Goal: Transaction & Acquisition: Purchase product/service

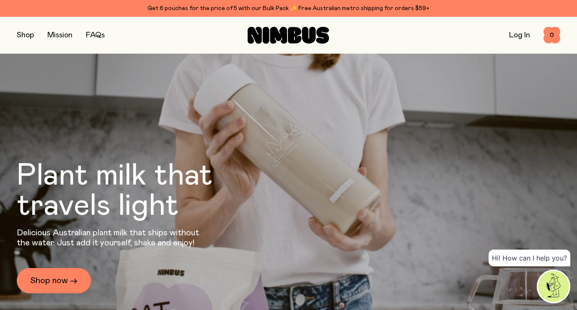
click at [20, 36] on button "button" at bounding box center [25, 35] width 17 height 12
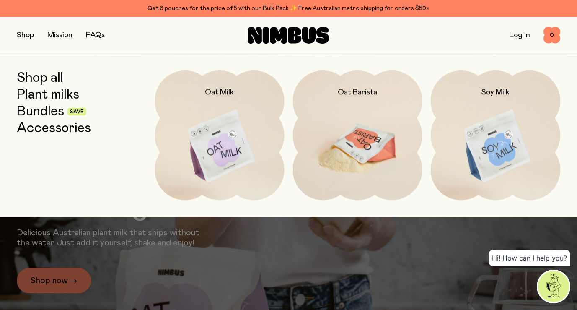
click at [375, 142] on img at bounding box center [357, 146] width 129 height 152
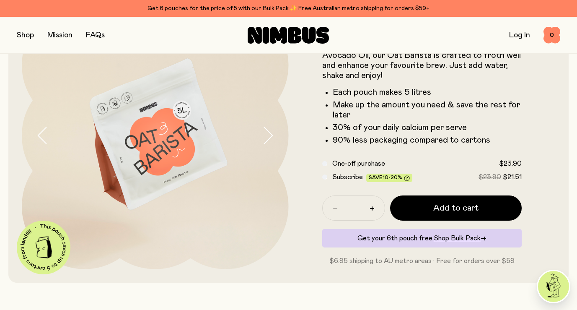
scroll to position [77, 0]
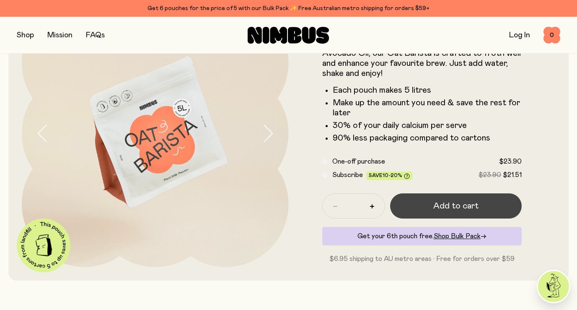
click at [466, 206] on span "Add to cart" at bounding box center [455, 206] width 45 height 12
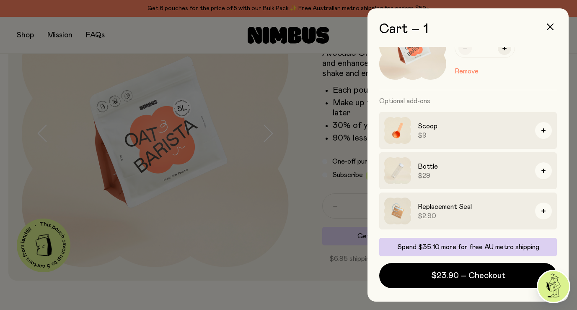
scroll to position [0, 0]
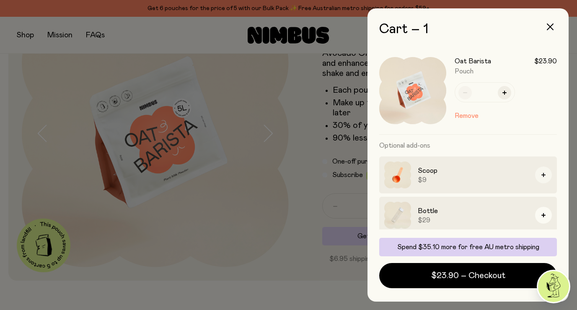
click at [545, 178] on button "button" at bounding box center [543, 174] width 17 height 17
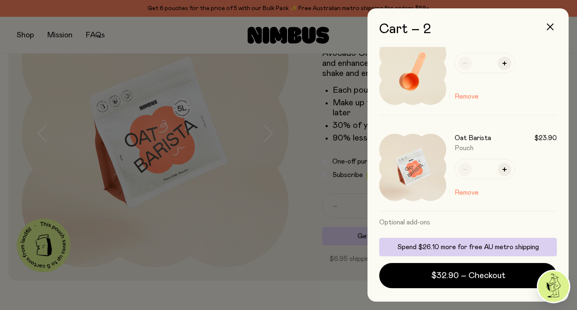
scroll to position [100, 0]
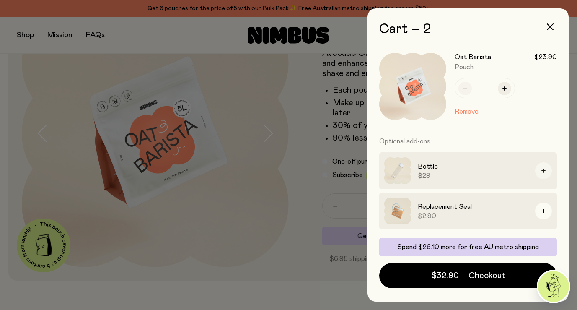
click at [546, 165] on button "button" at bounding box center [543, 170] width 17 height 17
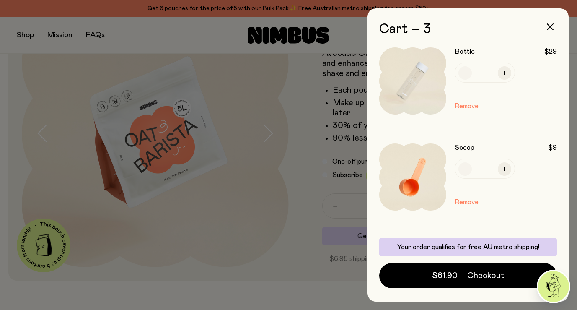
scroll to position [0, 0]
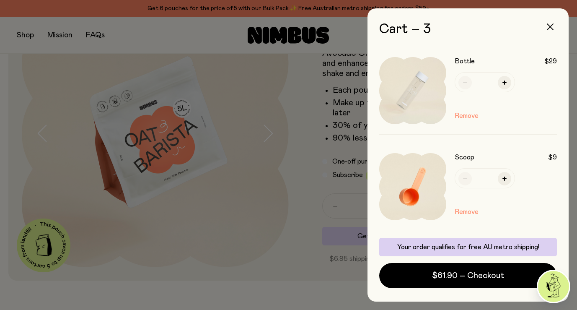
click at [551, 25] on icon "button" at bounding box center [550, 26] width 7 height 7
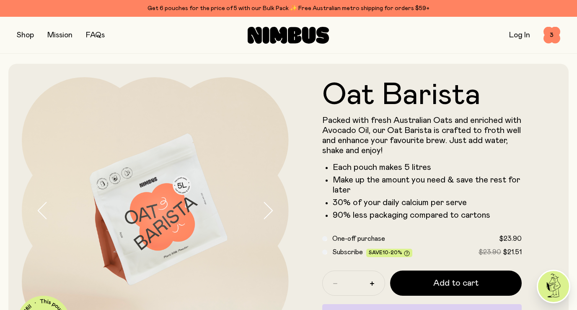
click at [31, 35] on button "button" at bounding box center [25, 35] width 17 height 12
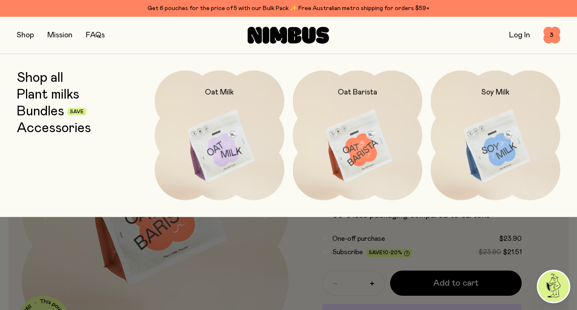
click at [54, 114] on link "Bundles" at bounding box center [40, 111] width 47 height 15
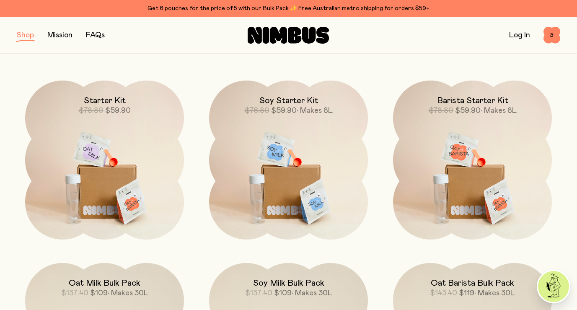
scroll to position [135, 0]
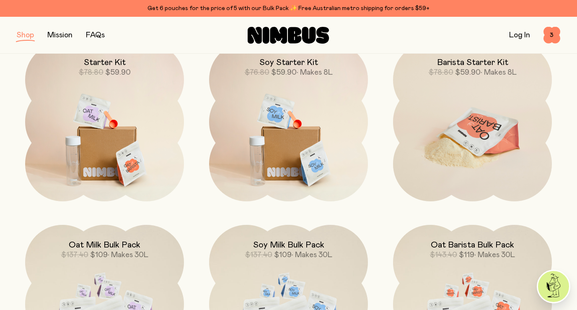
click at [499, 137] on img at bounding box center [472, 135] width 159 height 186
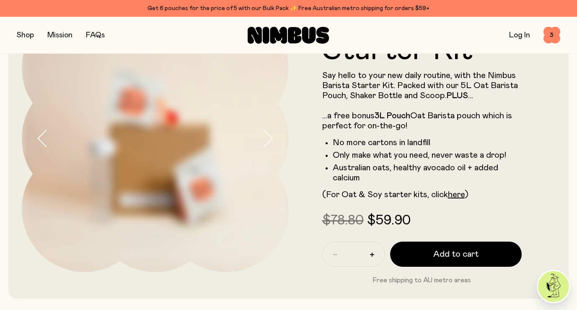
scroll to position [92, 0]
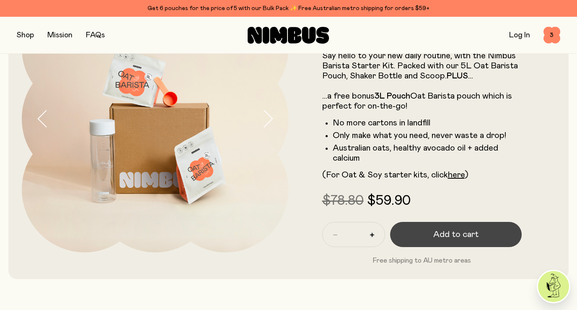
click at [455, 240] on button "Add to cart" at bounding box center [456, 234] width 132 height 25
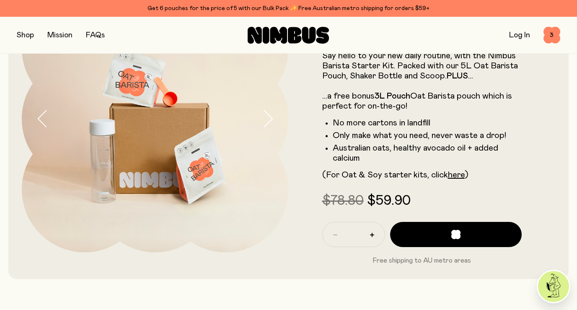
scroll to position [0, 0]
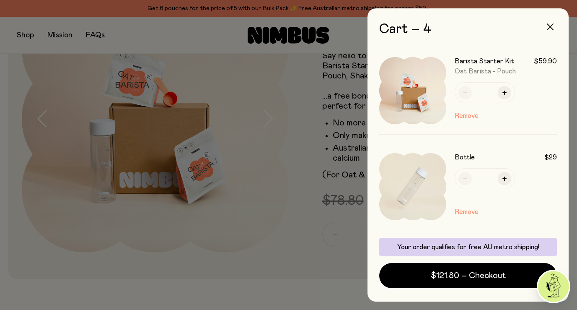
click at [552, 23] on button "button" at bounding box center [550, 27] width 20 height 20
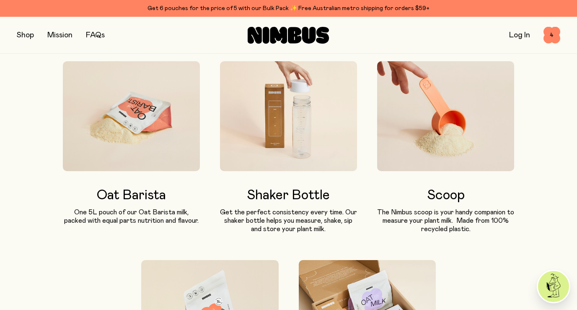
scroll to position [122, 0]
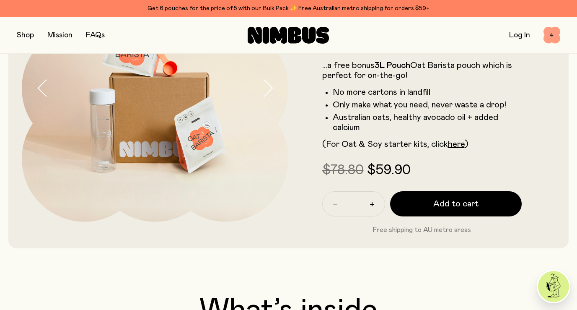
click at [554, 39] on span "4" at bounding box center [551, 35] width 17 height 17
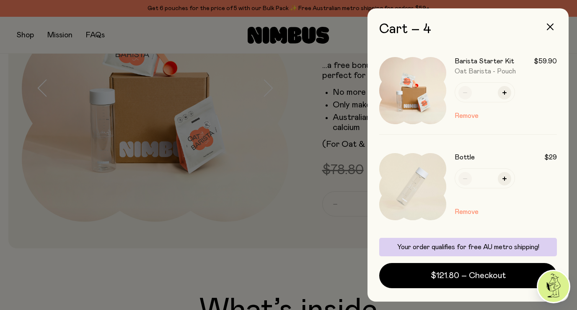
scroll to position [0, 0]
click at [471, 209] on button "Remove" at bounding box center [466, 212] width 24 height 10
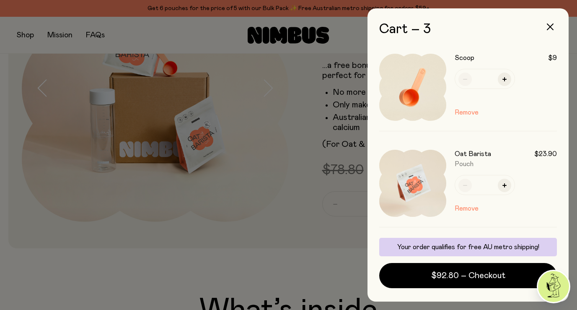
scroll to position [101, 0]
click at [472, 109] on button "Remove" at bounding box center [466, 111] width 24 height 10
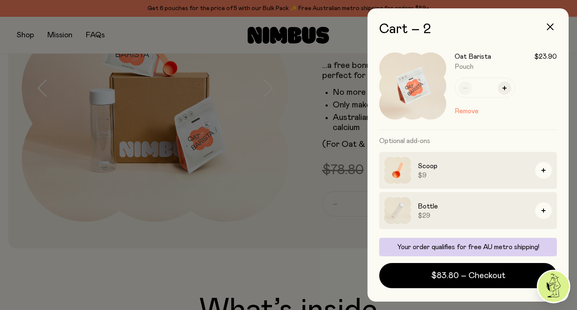
scroll to position [5, 0]
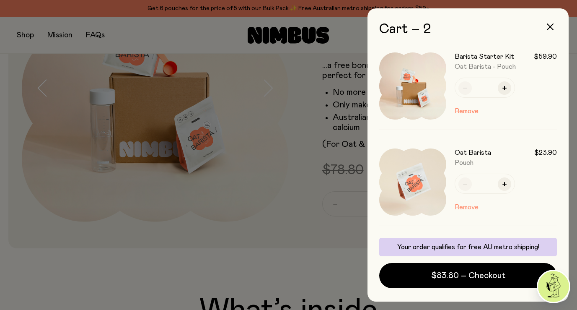
click at [473, 208] on button "Remove" at bounding box center [466, 207] width 24 height 10
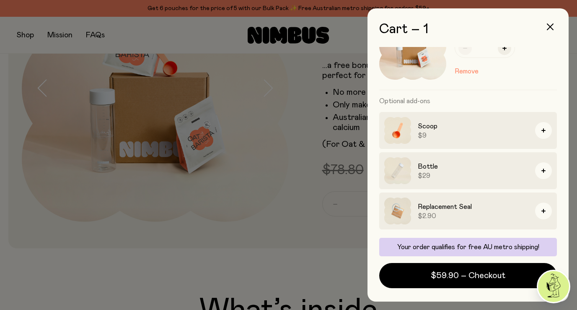
scroll to position [0, 0]
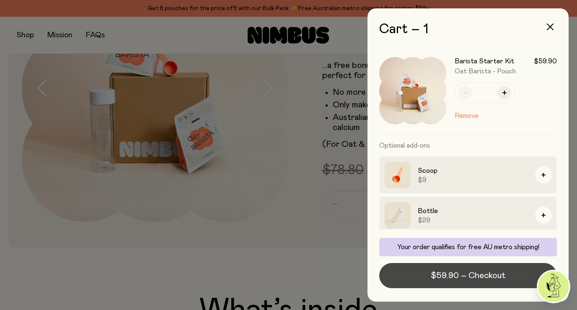
click at [467, 280] on span "$59.90 – Checkout" at bounding box center [468, 275] width 75 height 12
